Goal: Navigation & Orientation: Find specific page/section

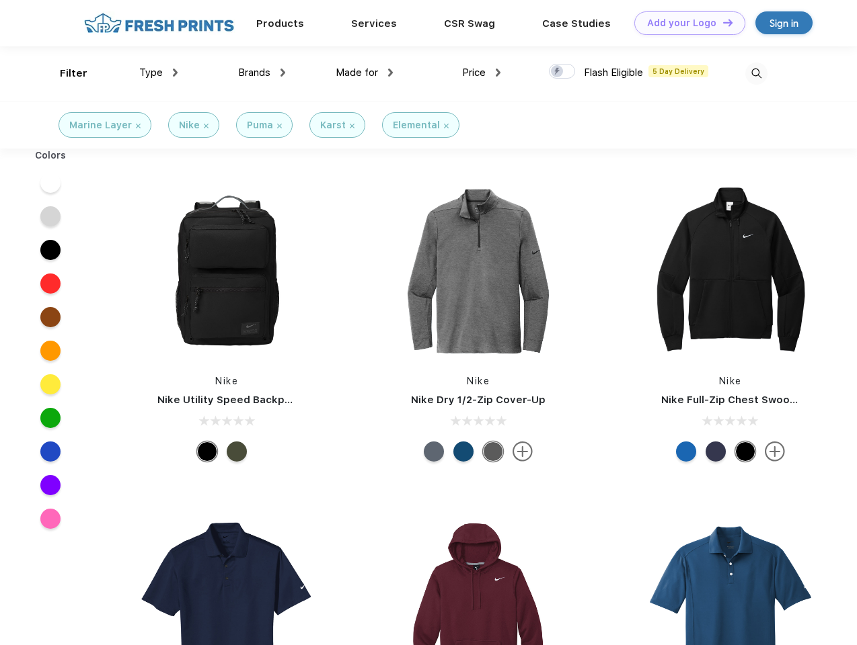
click at [684, 23] on link "Add your Logo Design Tool" at bounding box center [689, 23] width 111 height 24
click at [0, 0] on div "Design Tool" at bounding box center [0, 0] width 0 height 0
click at [721, 22] on link "Add your Logo Design Tool" at bounding box center [689, 23] width 111 height 24
click at [65, 73] on div "Filter" at bounding box center [74, 73] width 28 height 15
click at [159, 73] on span "Type" at bounding box center [151, 73] width 24 height 12
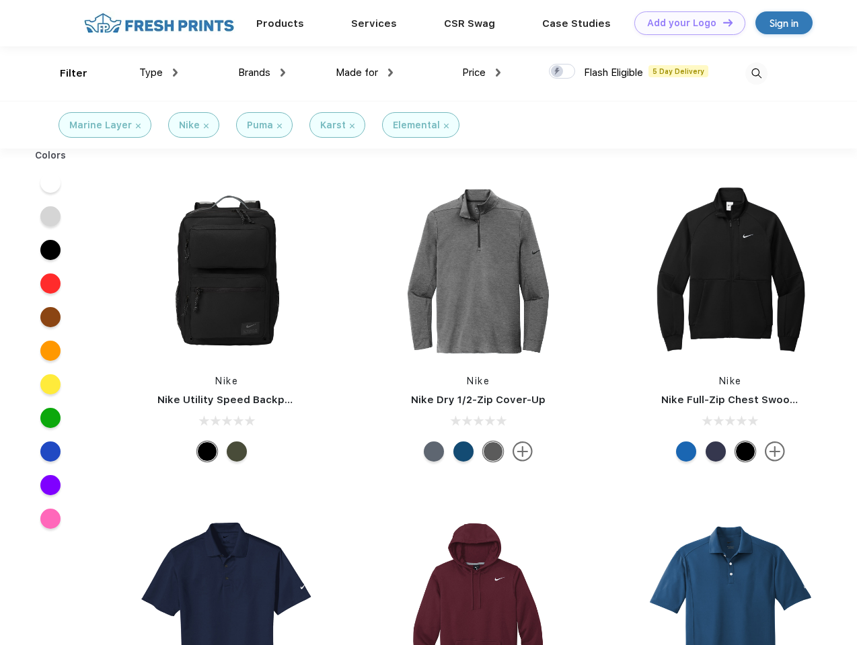
click at [262, 73] on span "Brands" at bounding box center [254, 73] width 32 height 12
click at [364, 73] on span "Made for" at bounding box center [356, 73] width 42 height 12
click at [481, 73] on span "Price" at bounding box center [474, 73] width 24 height 12
click at [562, 72] on div at bounding box center [562, 71] width 26 height 15
click at [557, 72] on input "checkbox" at bounding box center [553, 67] width 9 height 9
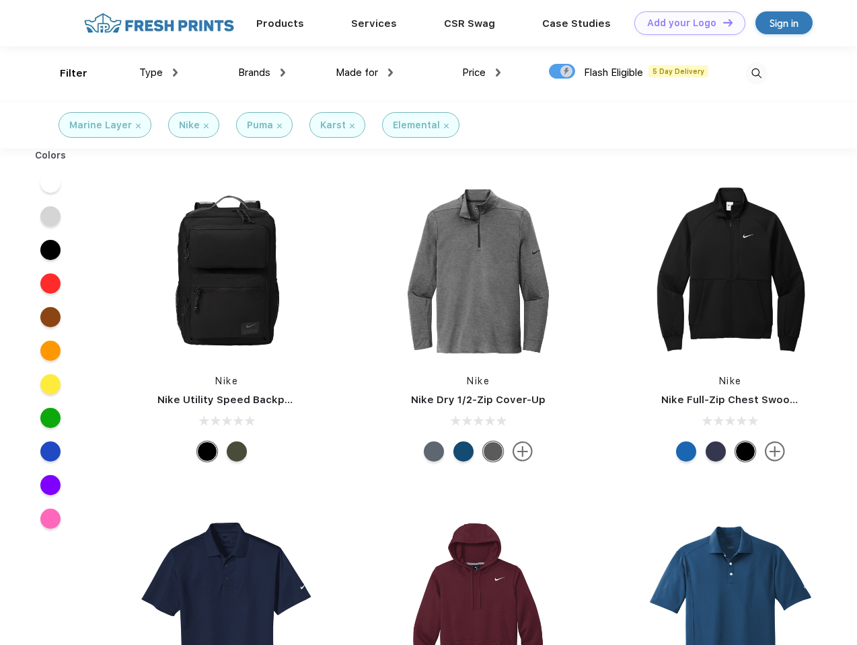
click at [756, 73] on img at bounding box center [756, 74] width 22 height 22
